Goal: Transaction & Acquisition: Download file/media

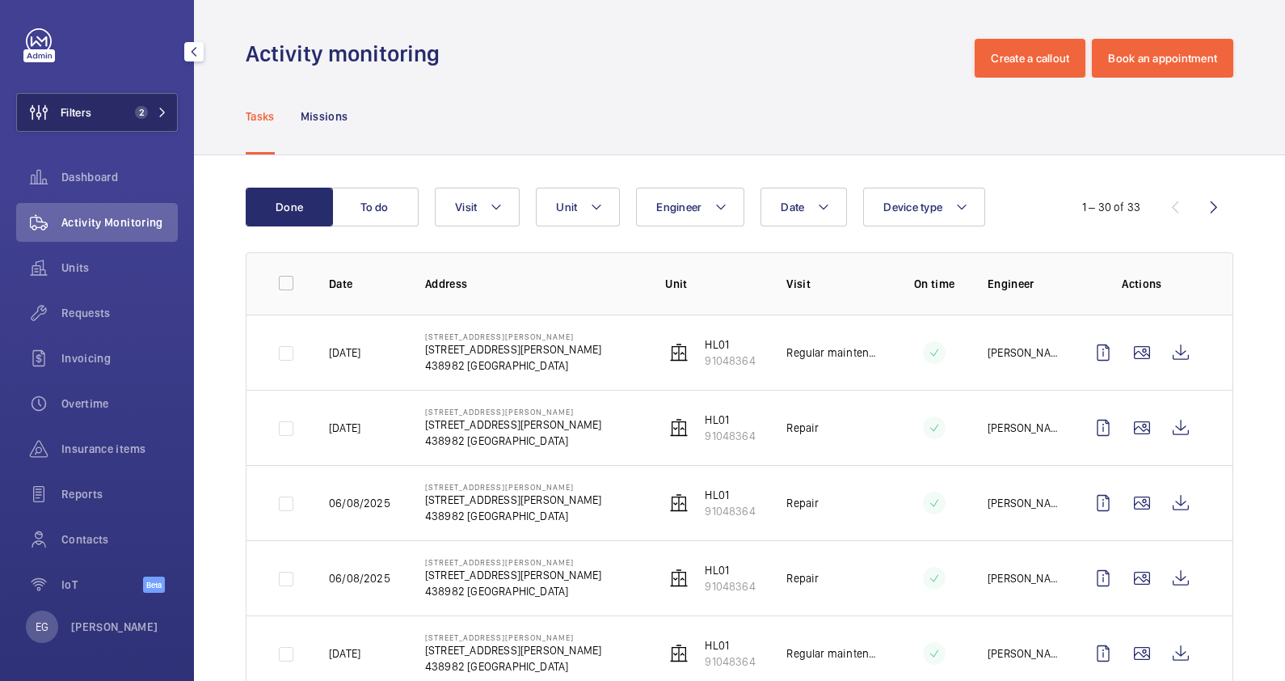
scroll to position [200, 0]
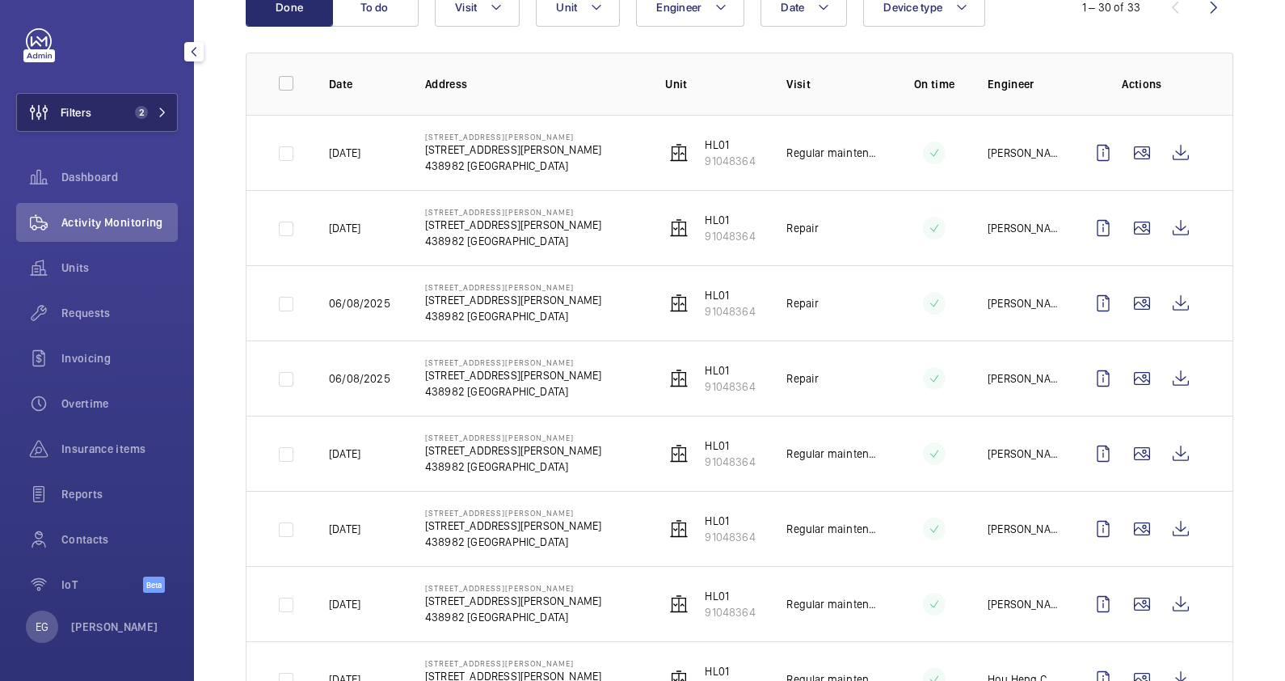
click at [157, 96] on button "Filters 2" at bounding box center [97, 112] width 162 height 39
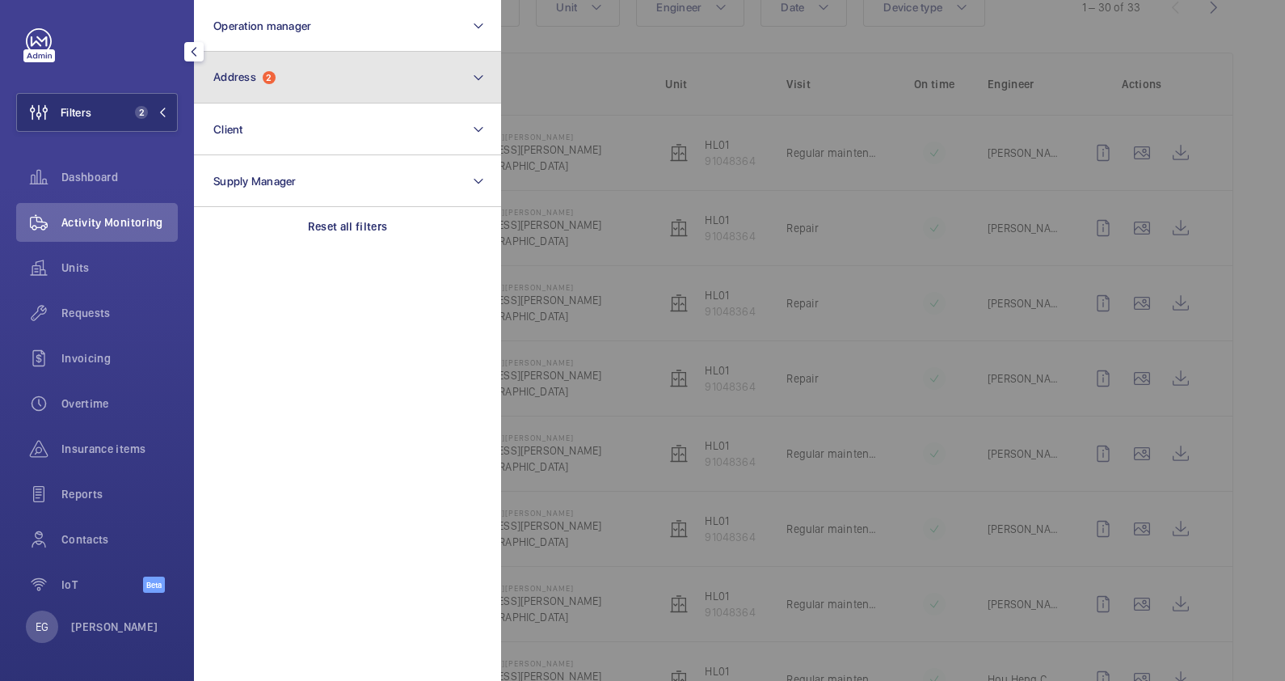
click at [331, 74] on button "Address 2" at bounding box center [347, 78] width 307 height 52
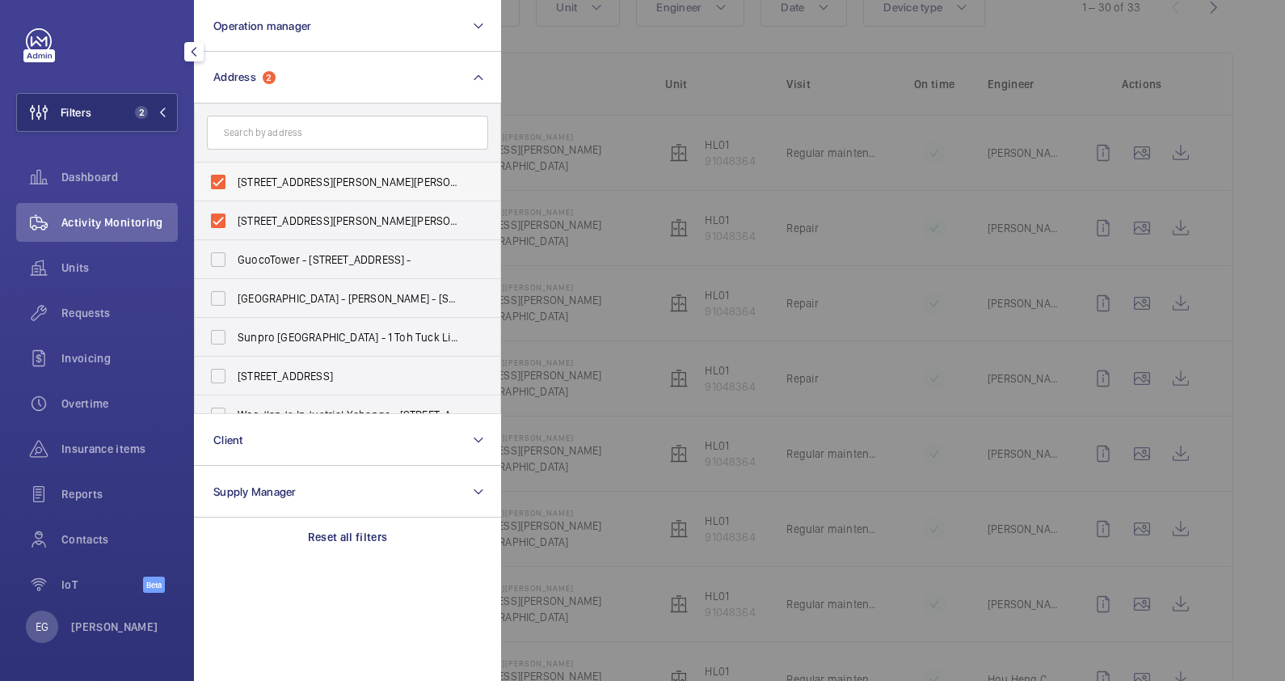
click at [311, 186] on span "[STREET_ADDRESS][PERSON_NAME][PERSON_NAME]" at bounding box center [349, 182] width 222 height 16
click at [234, 186] on input "[STREET_ADDRESS][PERSON_NAME][PERSON_NAME]" at bounding box center [218, 182] width 32 height 32
checkbox input "false"
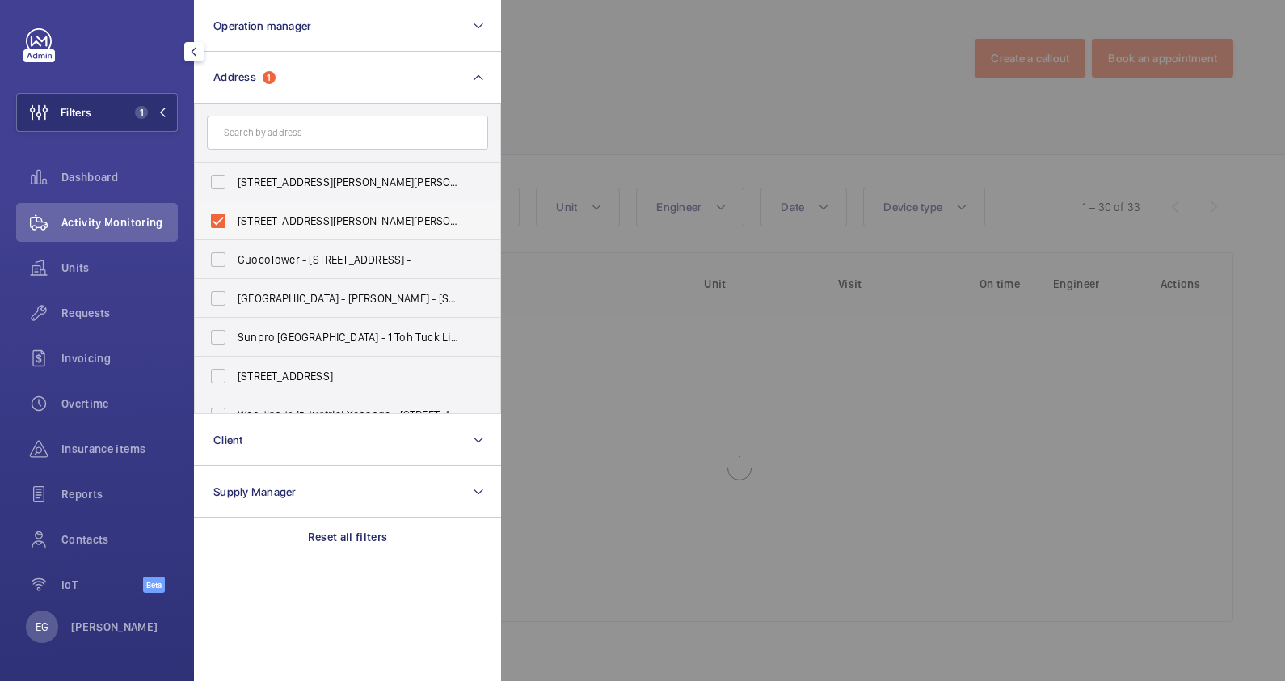
click at [311, 222] on span "[STREET_ADDRESS][PERSON_NAME][PERSON_NAME]" at bounding box center [349, 221] width 222 height 16
click at [234, 222] on input "[STREET_ADDRESS][PERSON_NAME][PERSON_NAME]" at bounding box center [218, 221] width 32 height 32
checkbox input "false"
click at [314, 143] on input "text" at bounding box center [347, 133] width 281 height 34
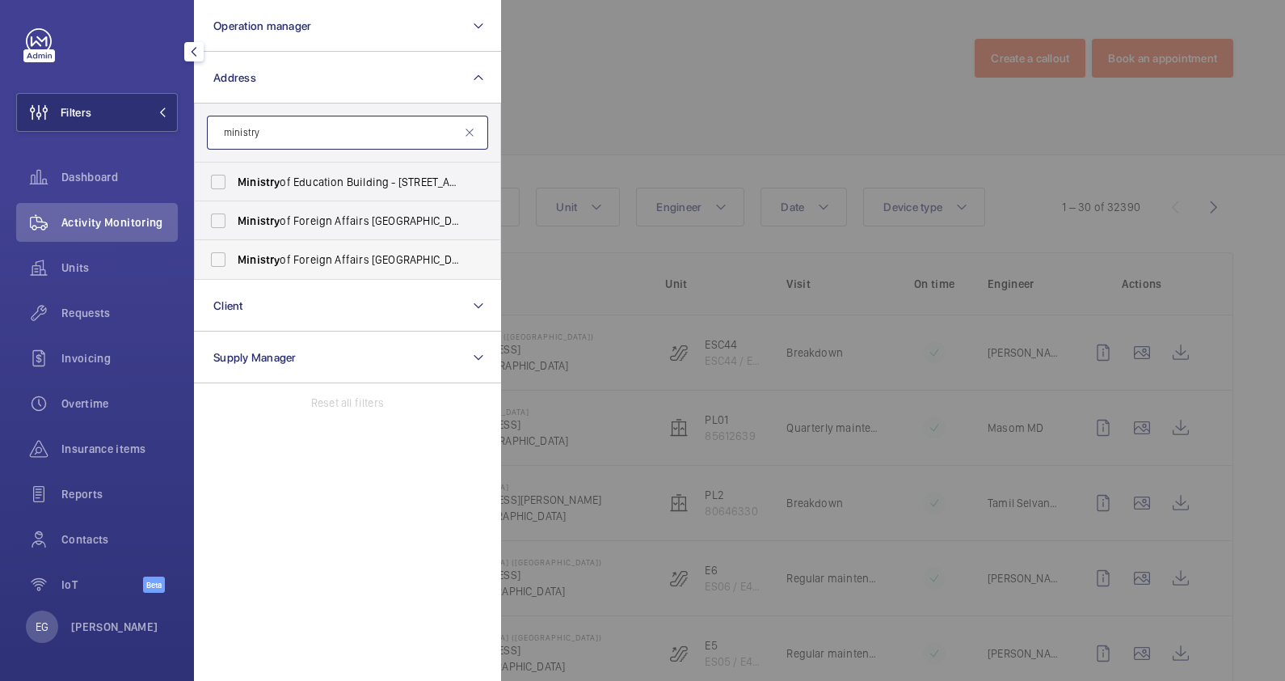
type input "ministry"
click at [382, 259] on span "Ministry of Foreign Affairs [GEOGRAPHIC_DATA] - [GEOGRAPHIC_DATA]" at bounding box center [349, 259] width 222 height 16
click at [234, 259] on input "Ministry of Foreign Affairs [GEOGRAPHIC_DATA] - [GEOGRAPHIC_DATA]" at bounding box center [218, 259] width 32 height 32
checkbox input "true"
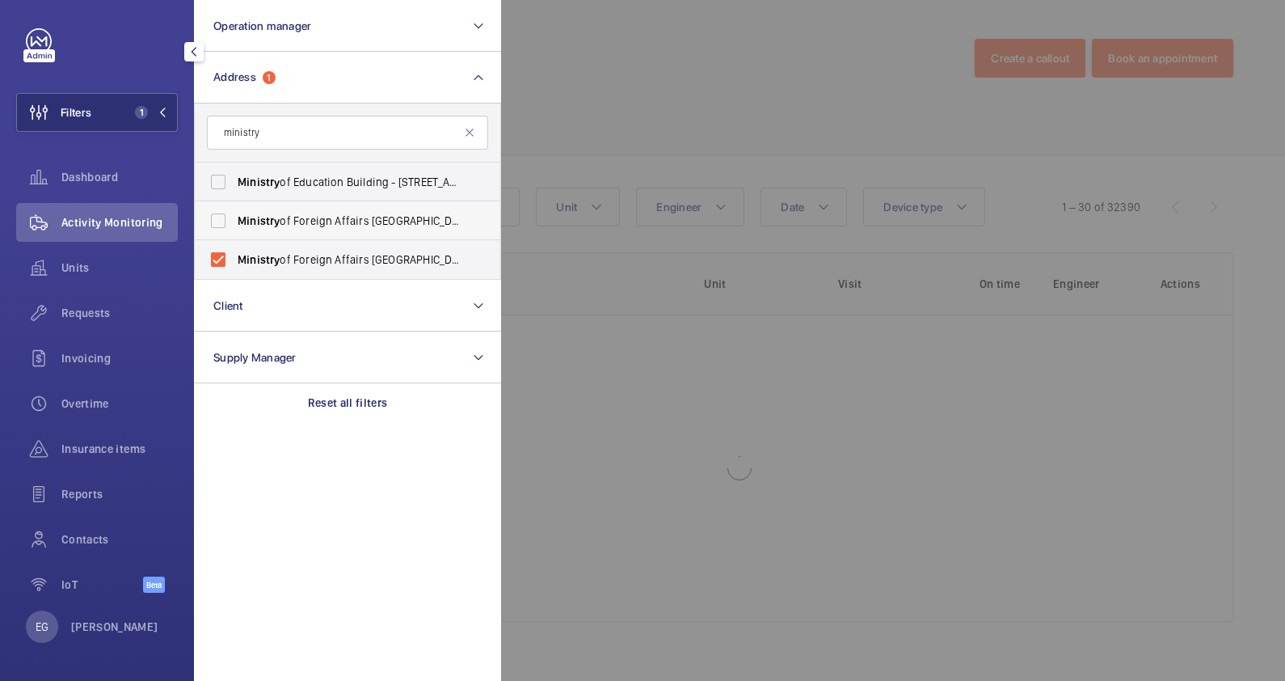
click at [396, 219] on span "Ministry of Foreign Affairs [GEOGRAPHIC_DATA] - [STREET_ADDRESS][PERSON_NAME]" at bounding box center [349, 221] width 222 height 16
click at [234, 219] on input "Ministry of Foreign Affairs [GEOGRAPHIC_DATA] - [STREET_ADDRESS][PERSON_NAME]" at bounding box center [218, 221] width 32 height 32
checkbox input "true"
drag, startPoint x: 380, startPoint y: 248, endPoint x: 407, endPoint y: 235, distance: 30.4
click at [380, 251] on label "Ministry of Foreign Affairs [GEOGRAPHIC_DATA] - [GEOGRAPHIC_DATA]" at bounding box center [335, 259] width 281 height 39
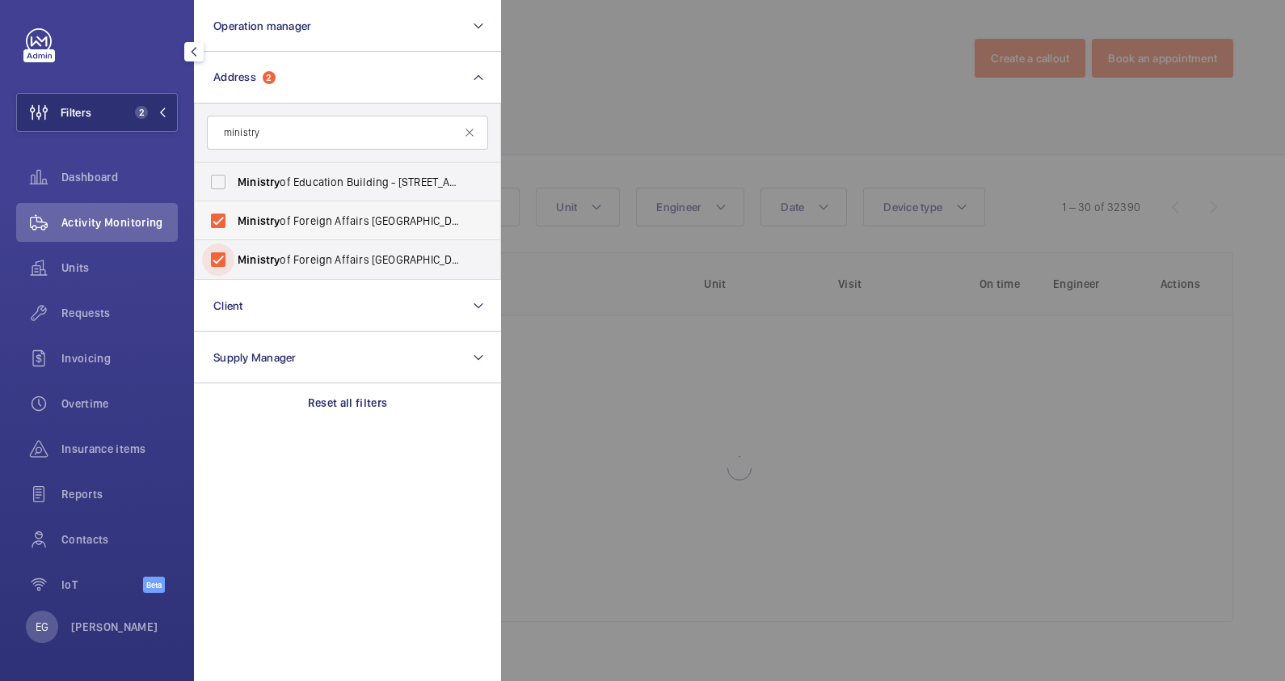
click at [234, 251] on input "Ministry of Foreign Affairs [GEOGRAPHIC_DATA] - [GEOGRAPHIC_DATA]" at bounding box center [218, 259] width 32 height 32
checkbox input "false"
click at [534, 154] on div at bounding box center [1143, 340] width 1285 height 681
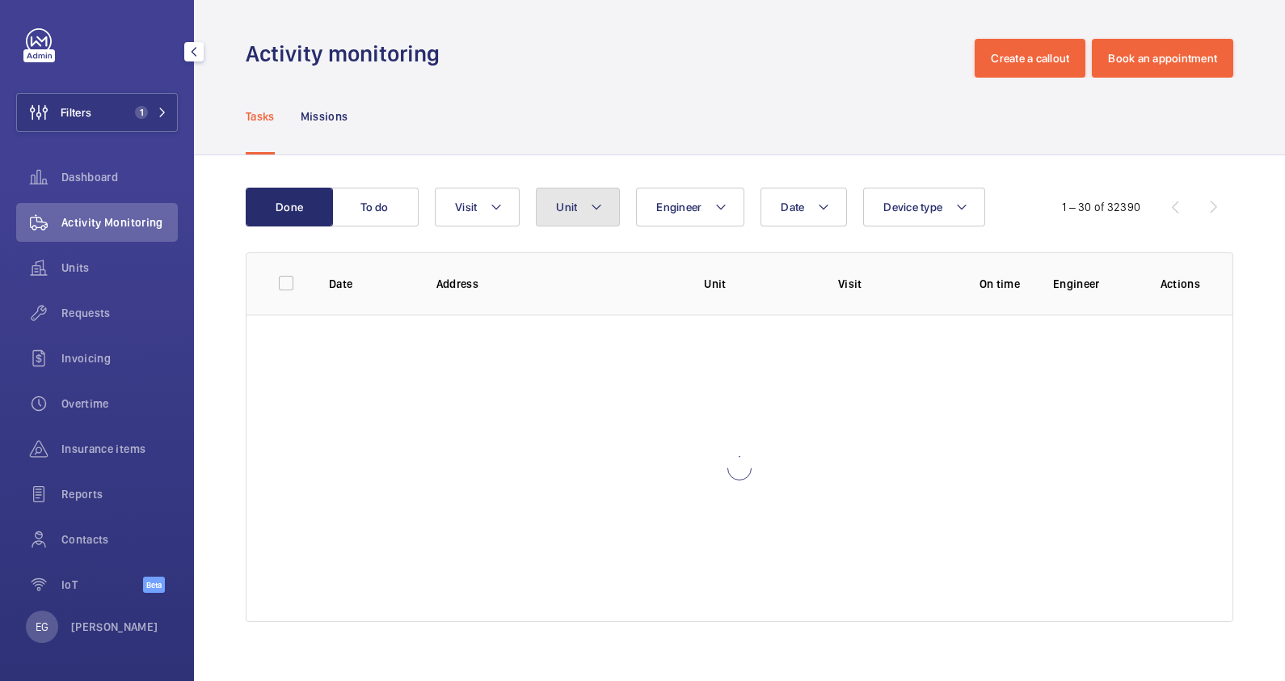
click at [609, 218] on button "Unit" at bounding box center [578, 207] width 84 height 39
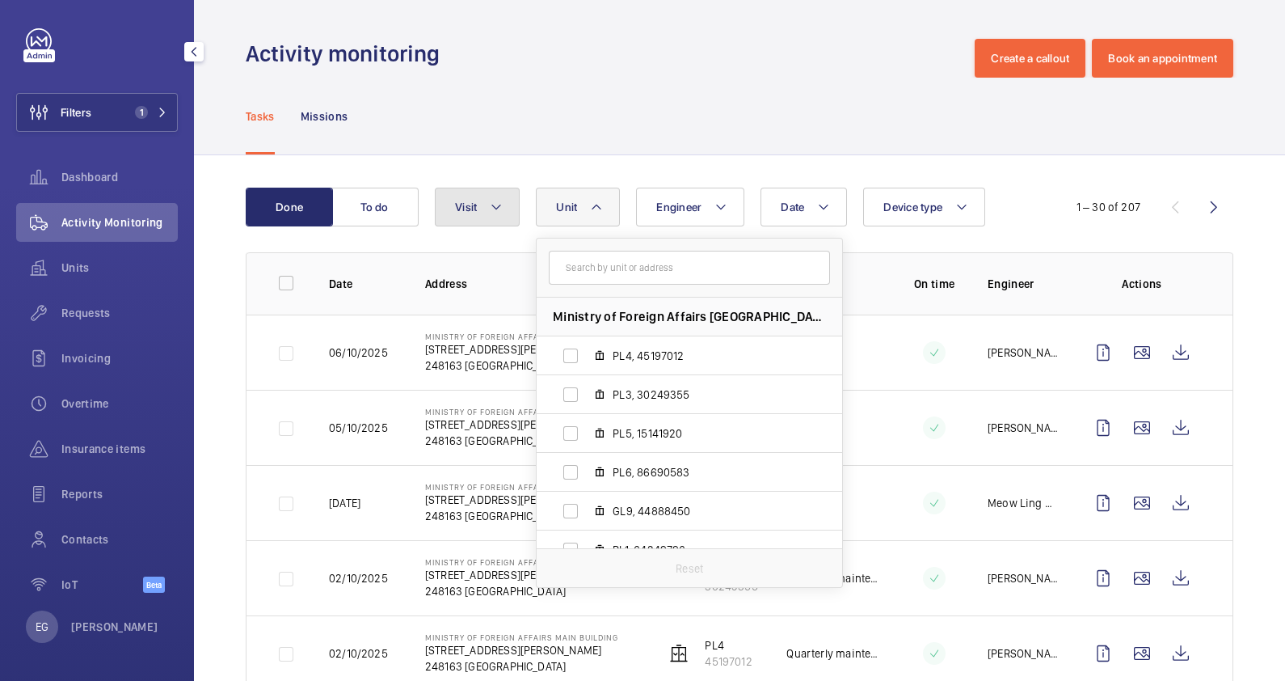
click at [493, 198] on mat-icon at bounding box center [496, 206] width 13 height 19
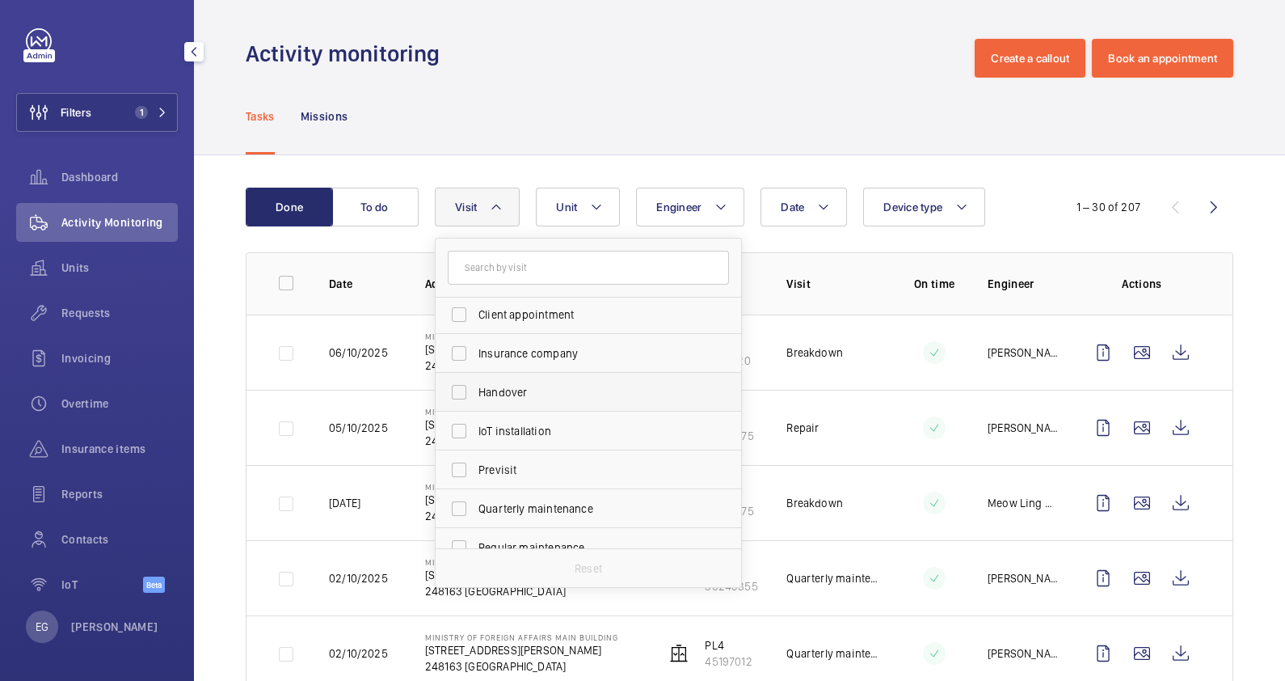
scroll to position [201, 0]
click at [528, 452] on label "Repair" at bounding box center [576, 464] width 281 height 39
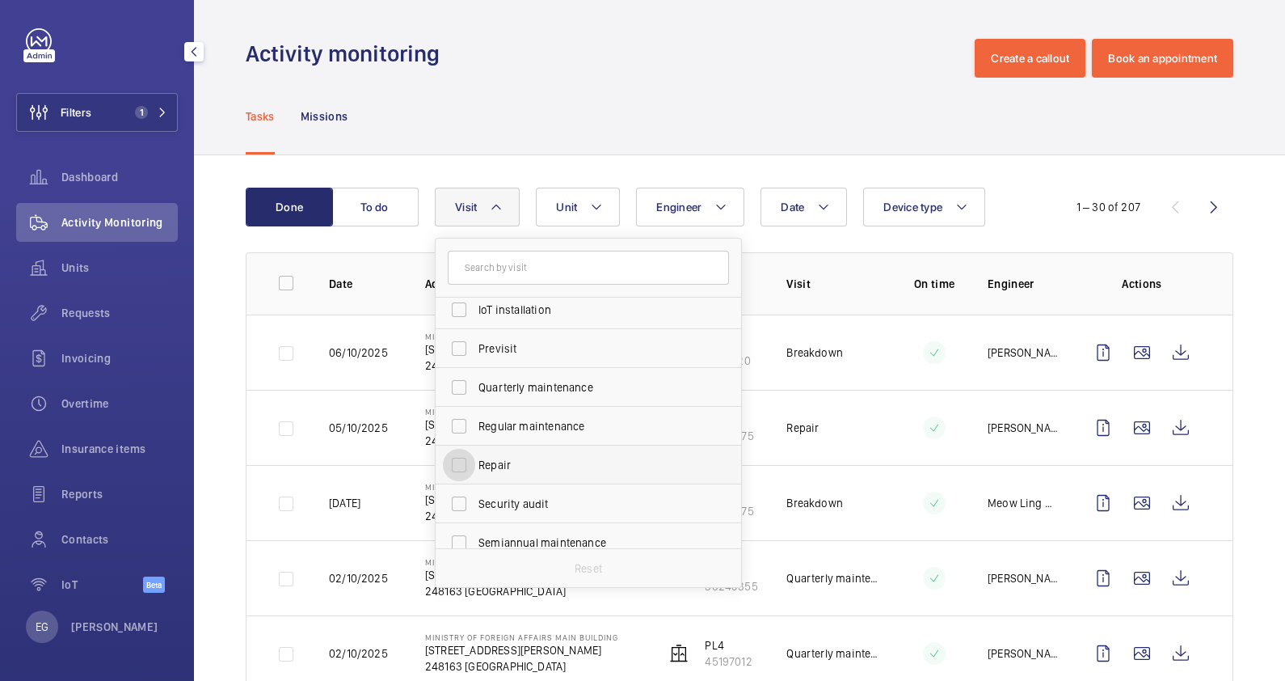
click at [475, 452] on input "Repair" at bounding box center [459, 465] width 32 height 32
checkbox input "true"
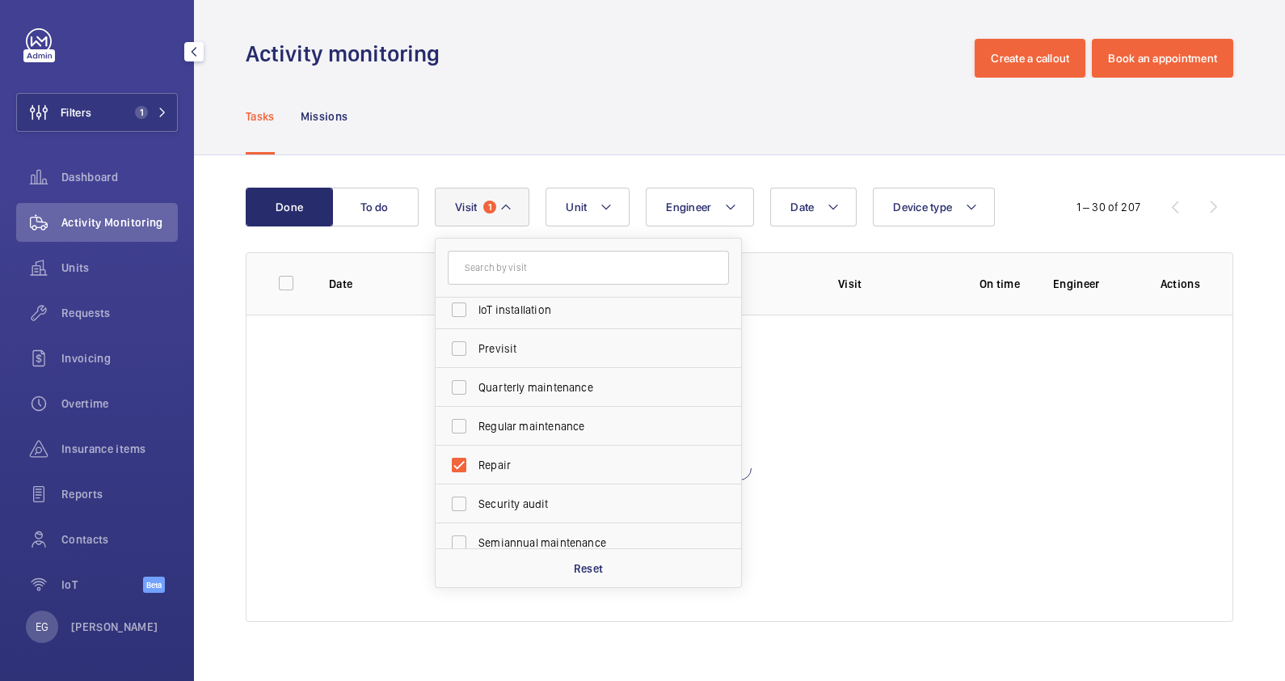
click at [635, 133] on div "Tasks Missions" at bounding box center [740, 116] width 988 height 77
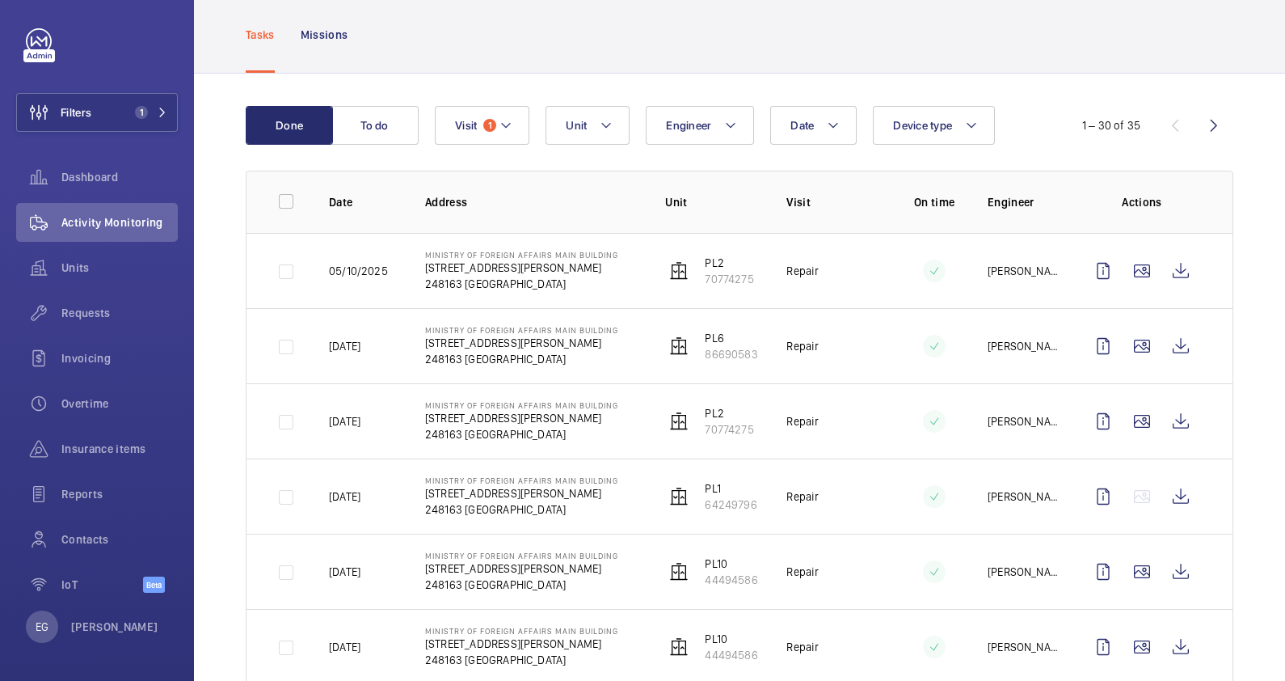
scroll to position [100, 0]
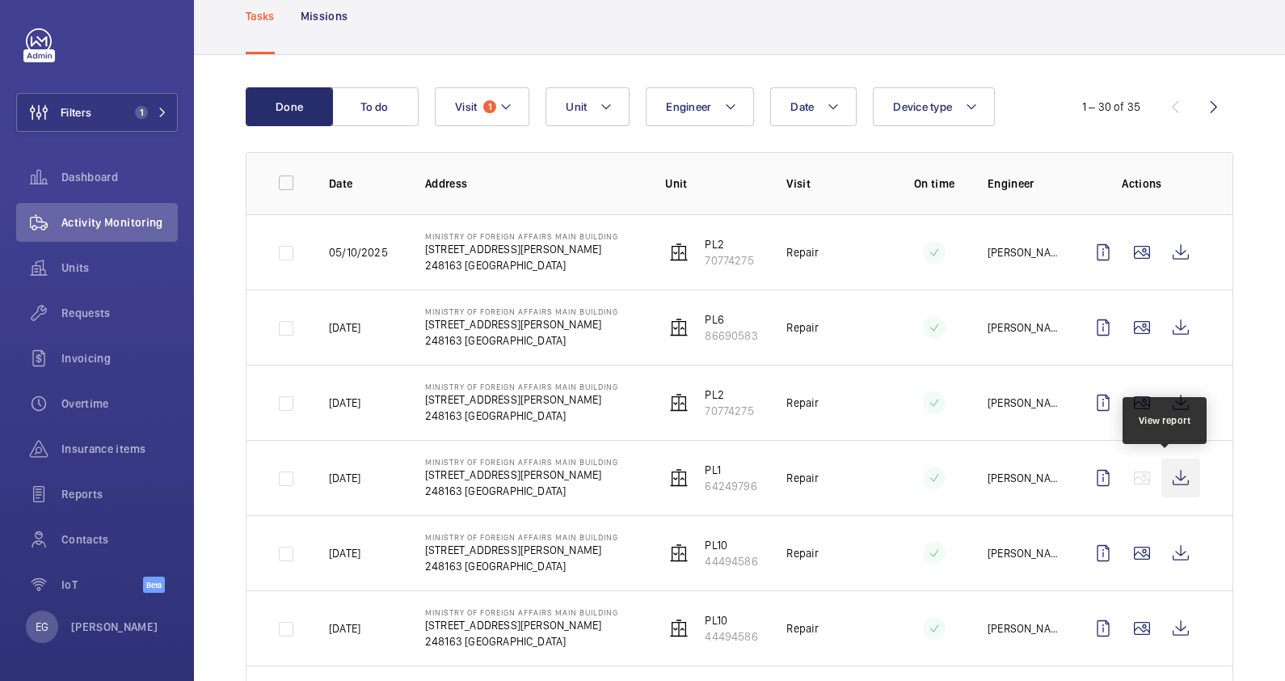
click at [1169, 480] on wm-front-icon-button at bounding box center [1181, 477] width 39 height 39
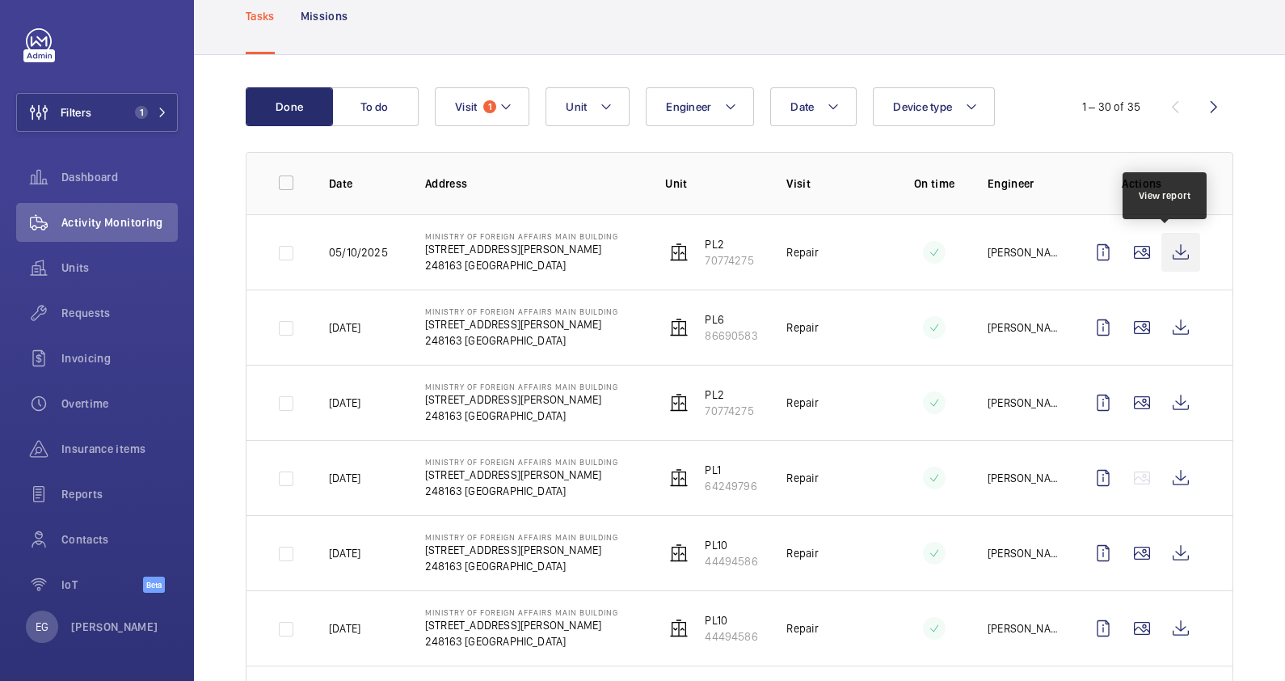
click at [1180, 251] on wm-front-icon-button at bounding box center [1181, 252] width 39 height 39
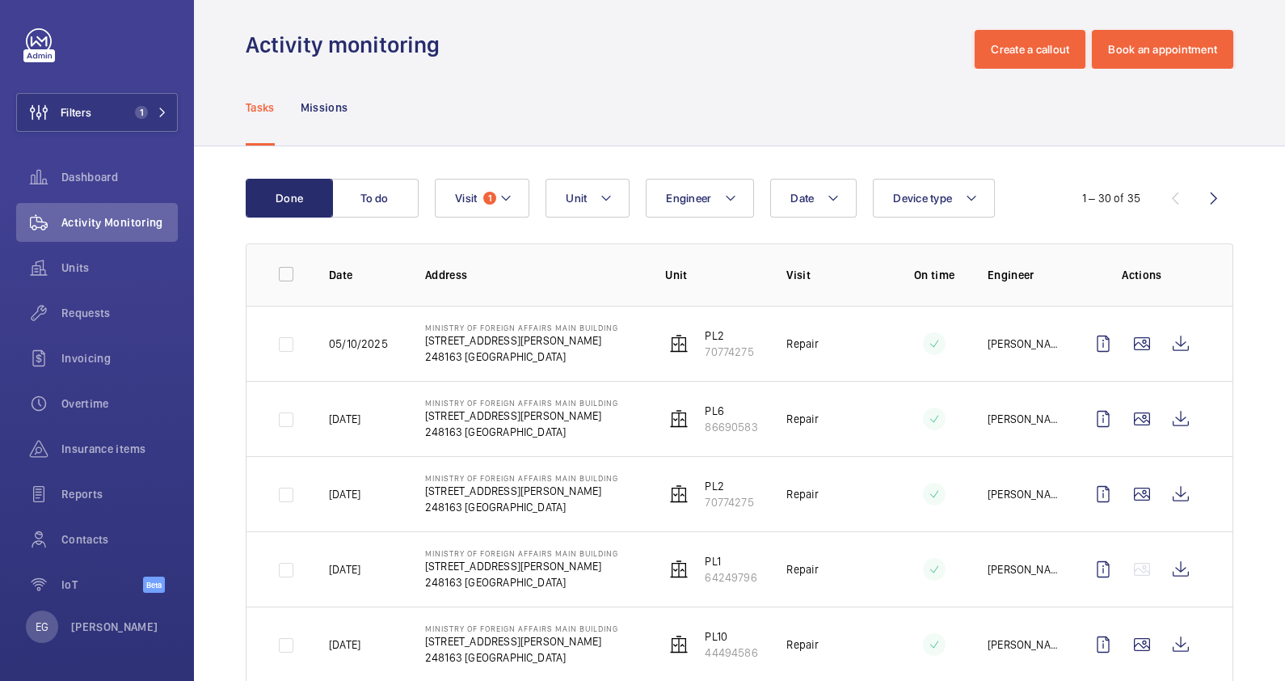
scroll to position [0, 0]
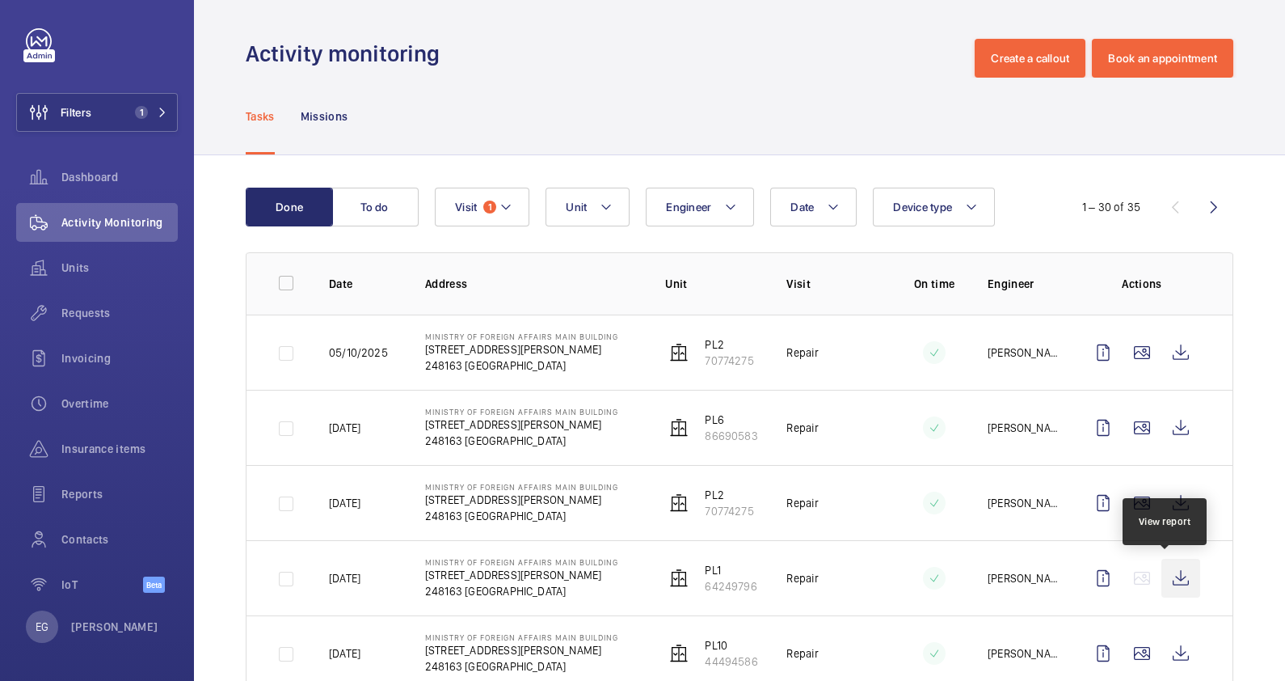
click at [1166, 576] on wm-front-icon-button at bounding box center [1181, 578] width 39 height 39
